Goal: Transaction & Acquisition: Purchase product/service

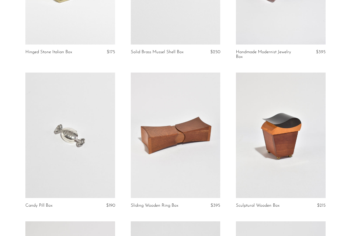
scroll to position [441, 0]
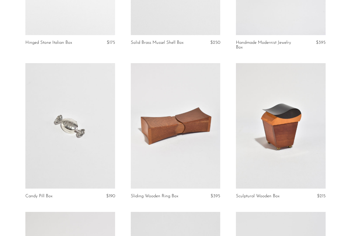
click at [199, 136] on link at bounding box center [176, 126] width 90 height 126
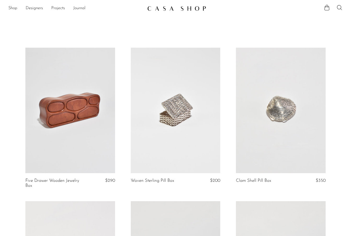
scroll to position [1, 0]
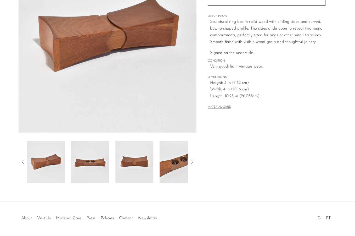
scroll to position [105, 0]
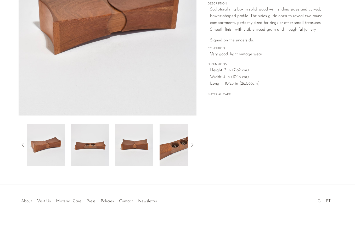
click at [91, 134] on img at bounding box center [90, 145] width 38 height 42
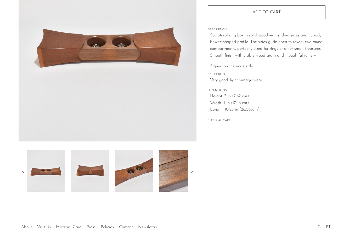
click at [91, 134] on img at bounding box center [108, 43] width 178 height 196
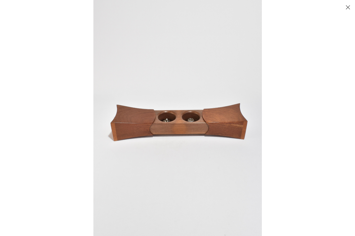
scroll to position [41, 0]
click at [346, 7] on button "Close" at bounding box center [348, 7] width 9 height 9
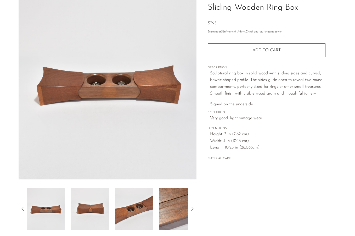
scroll to position [32, 0]
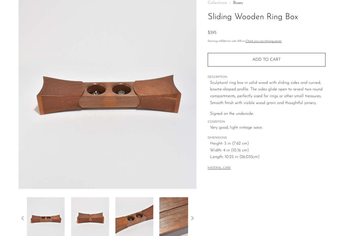
click at [90, 223] on img at bounding box center [90, 218] width 38 height 42
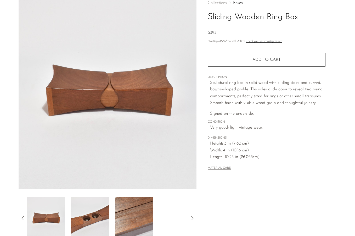
click at [89, 222] on img at bounding box center [90, 218] width 38 height 42
